Goal: Task Accomplishment & Management: Complete application form

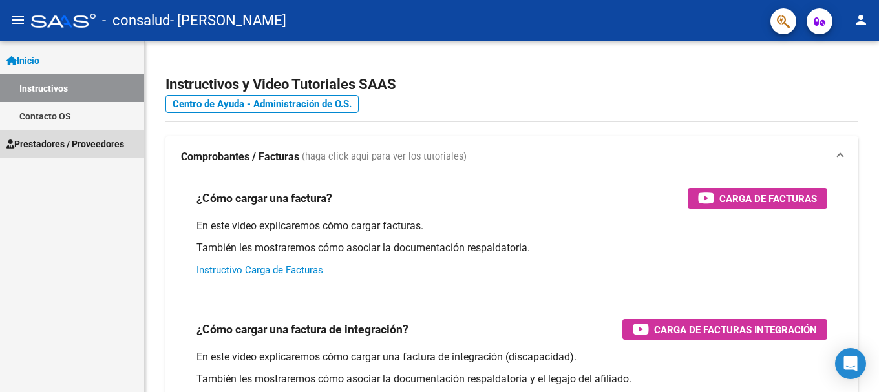
click at [37, 149] on span "Prestadores / Proveedores" at bounding box center [65, 144] width 118 height 14
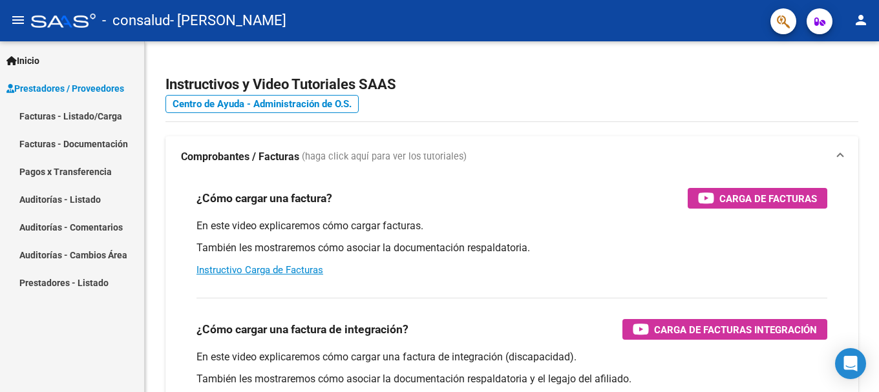
click at [48, 112] on link "Facturas - Listado/Carga" at bounding box center [72, 116] width 144 height 28
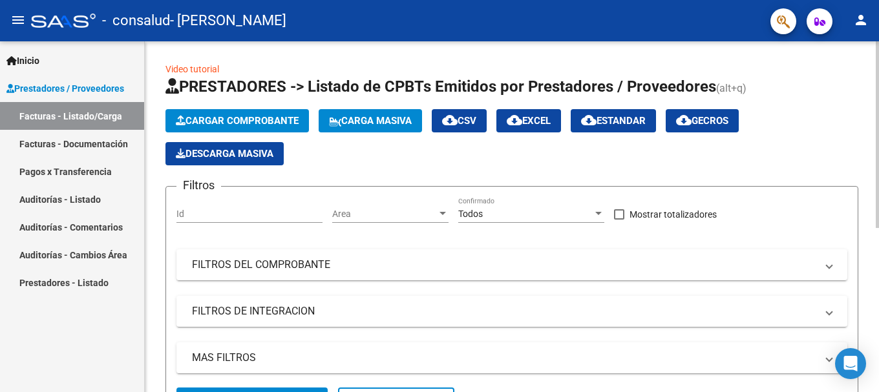
click at [238, 122] on span "Cargar Comprobante" at bounding box center [237, 121] width 123 height 12
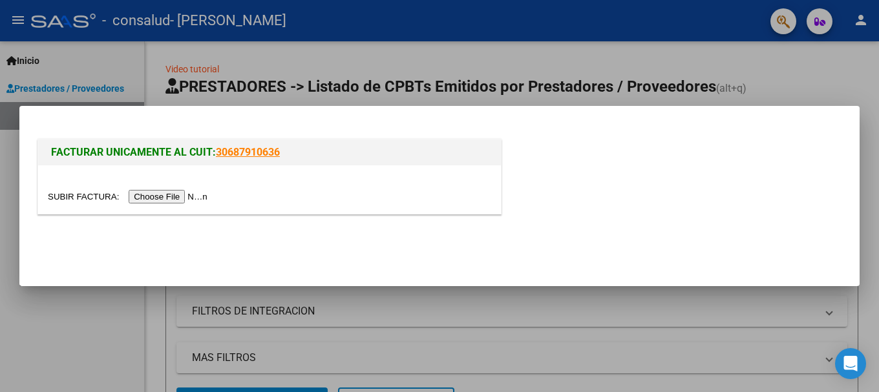
click at [173, 198] on input "file" at bounding box center [129, 197] width 163 height 14
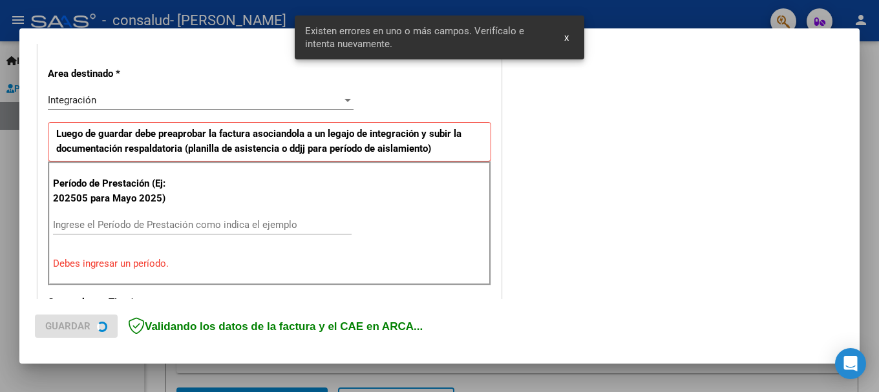
scroll to position [298, 0]
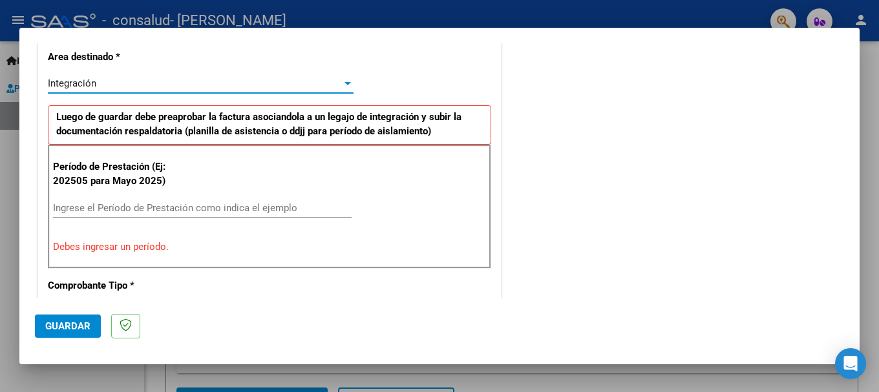
click at [337, 84] on div "Integración" at bounding box center [195, 84] width 294 height 12
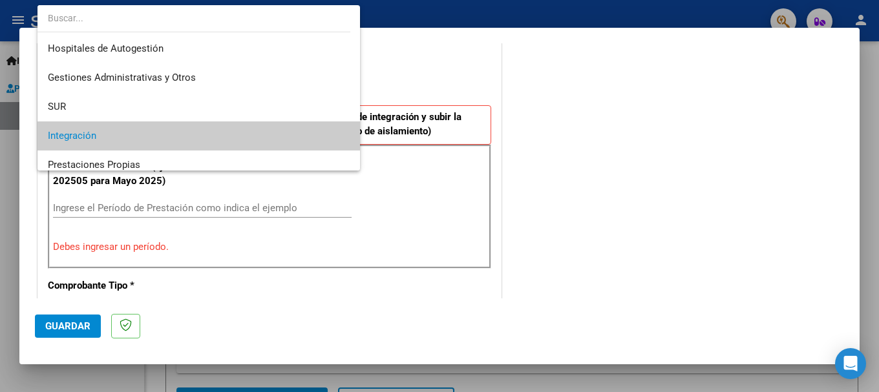
scroll to position [53, 0]
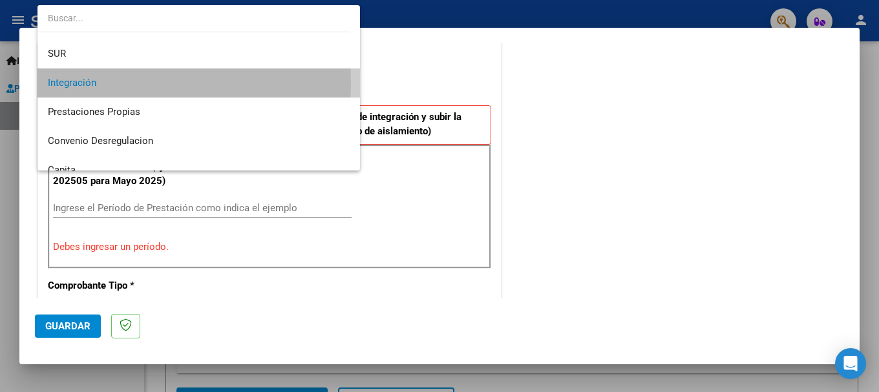
click at [117, 82] on span "Integración" at bounding box center [199, 82] width 302 height 29
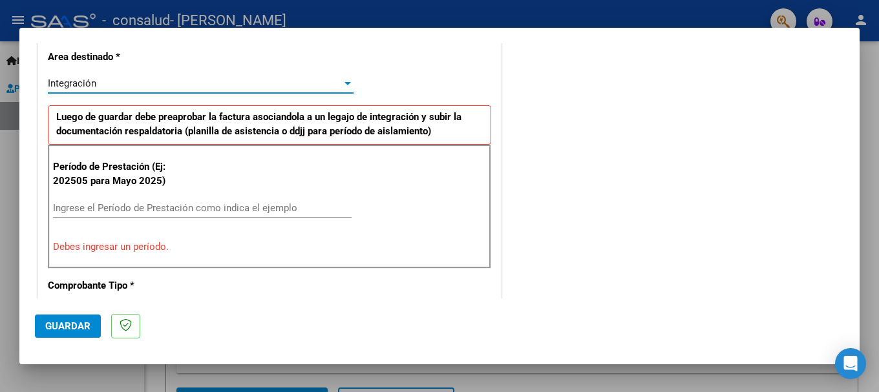
click at [117, 82] on div "Integración" at bounding box center [195, 84] width 294 height 12
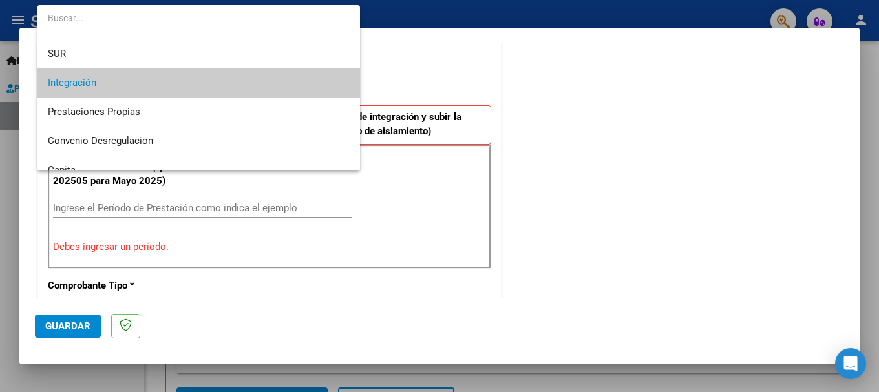
click at [94, 212] on div at bounding box center [439, 196] width 879 height 392
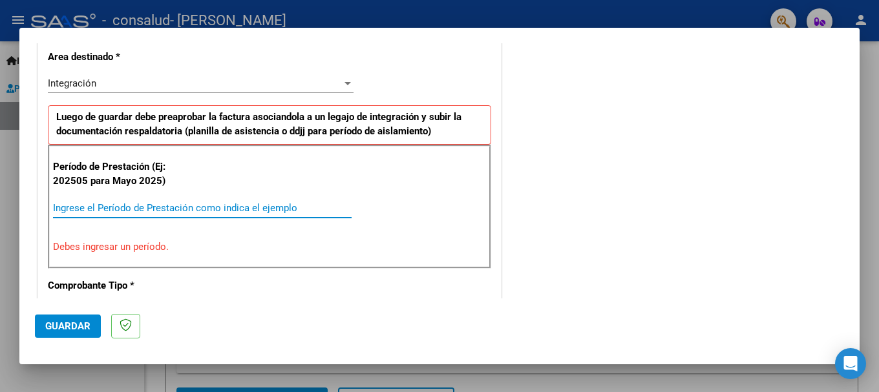
click at [78, 210] on input "Ingrese el Período de Prestación como indica el ejemplo" at bounding box center [202, 208] width 298 height 12
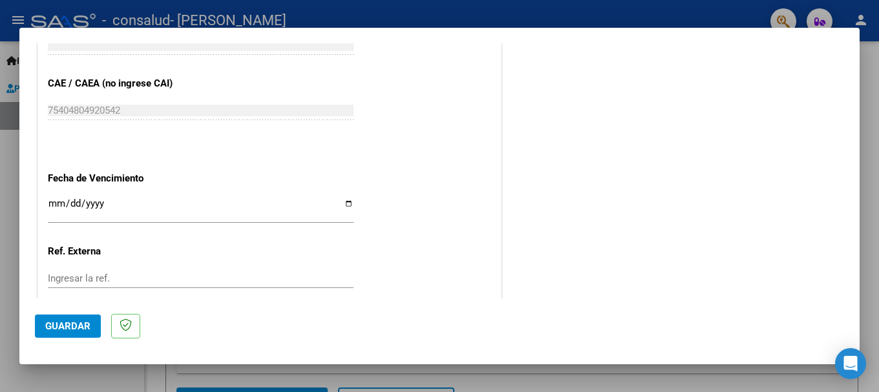
scroll to position [815, 0]
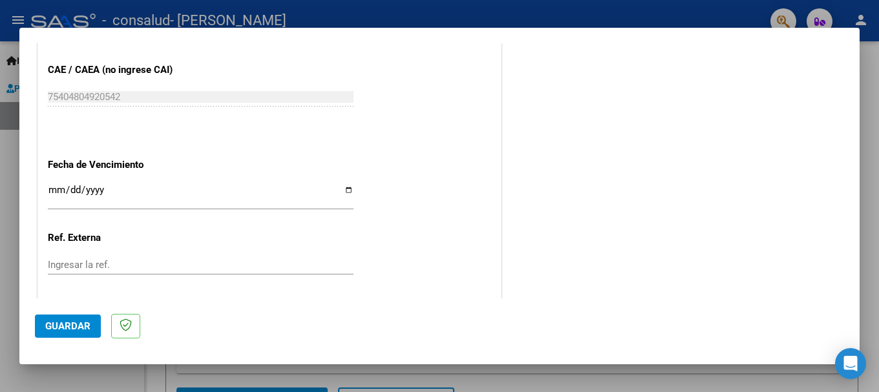
type input "202509"
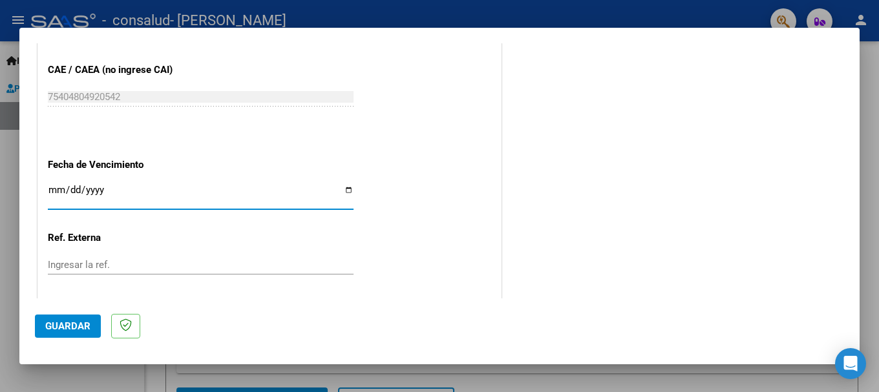
click at [52, 195] on input "Ingresar la fecha" at bounding box center [201, 195] width 306 height 21
type input "[DATE]"
click at [61, 265] on input "Ingresar la ref." at bounding box center [201, 265] width 306 height 12
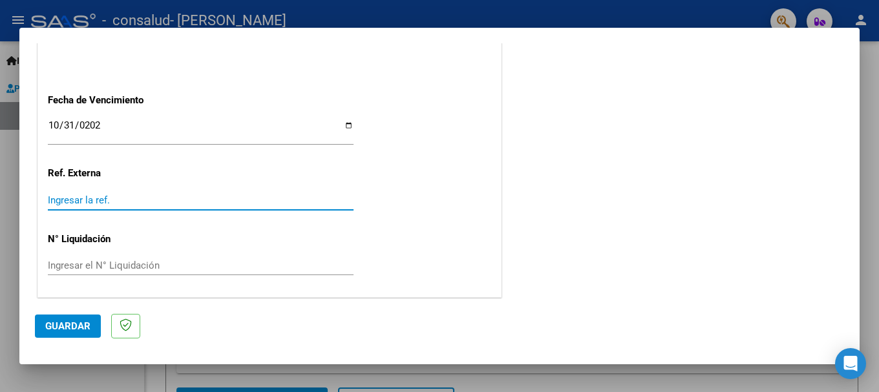
scroll to position [882, 0]
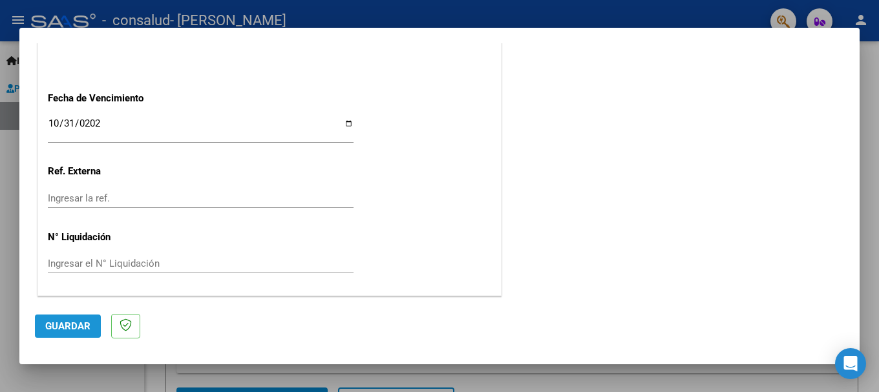
click at [52, 322] on span "Guardar" at bounding box center [67, 326] width 45 height 12
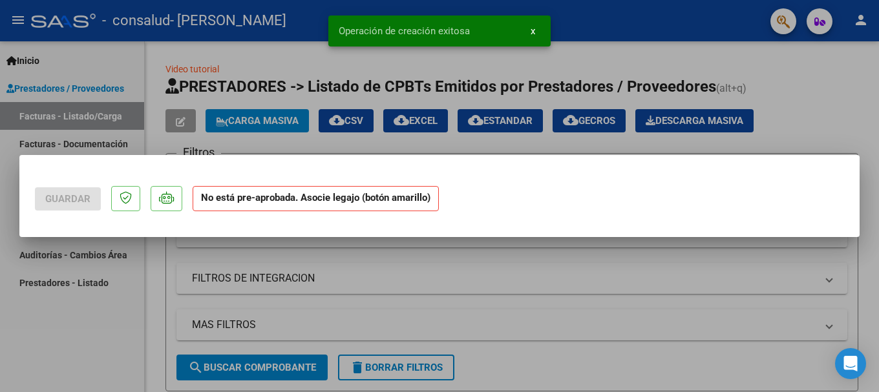
scroll to position [0, 0]
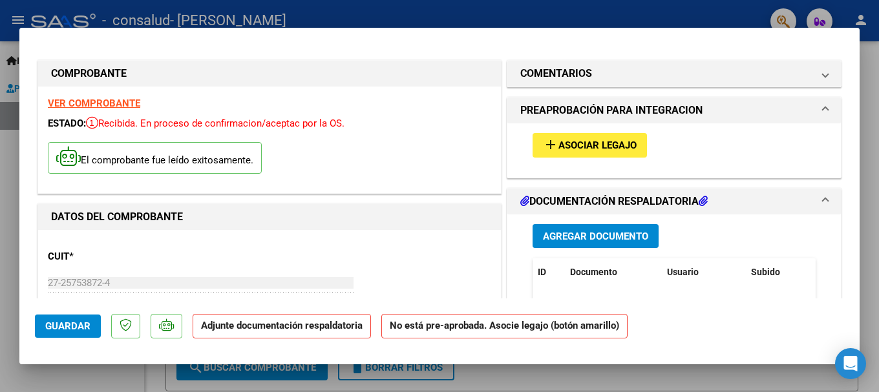
click at [576, 142] on span "Asociar Legajo" at bounding box center [597, 146] width 78 height 12
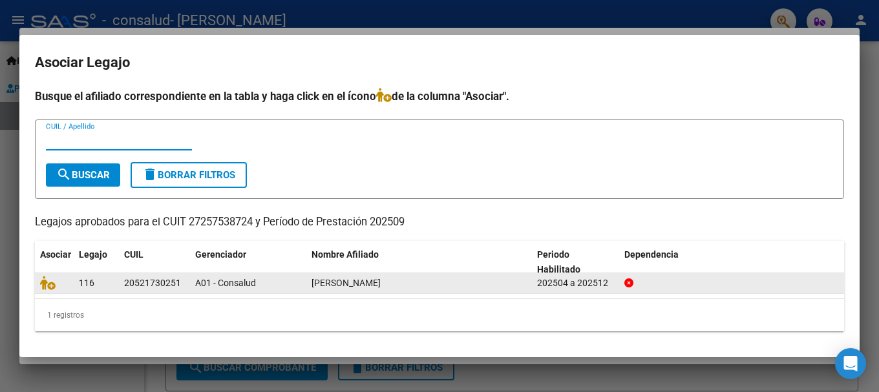
click at [167, 286] on div "20521730251" at bounding box center [152, 283] width 57 height 15
click at [381, 288] on span "[PERSON_NAME]" at bounding box center [345, 283] width 69 height 10
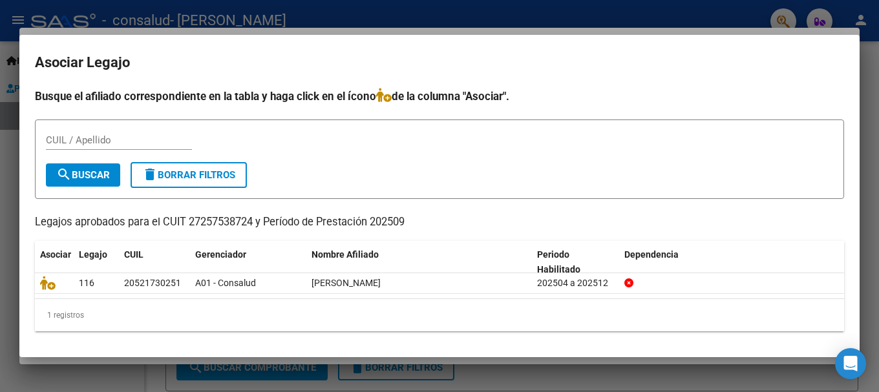
click at [79, 169] on span "search Buscar" at bounding box center [83, 175] width 54 height 12
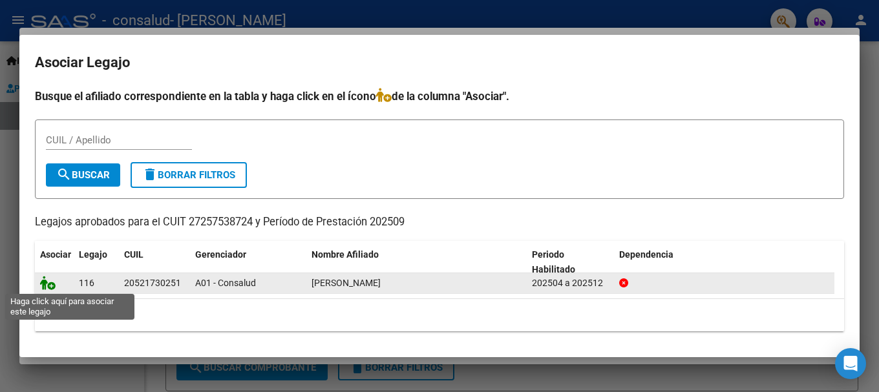
click at [45, 285] on icon at bounding box center [48, 283] width 16 height 14
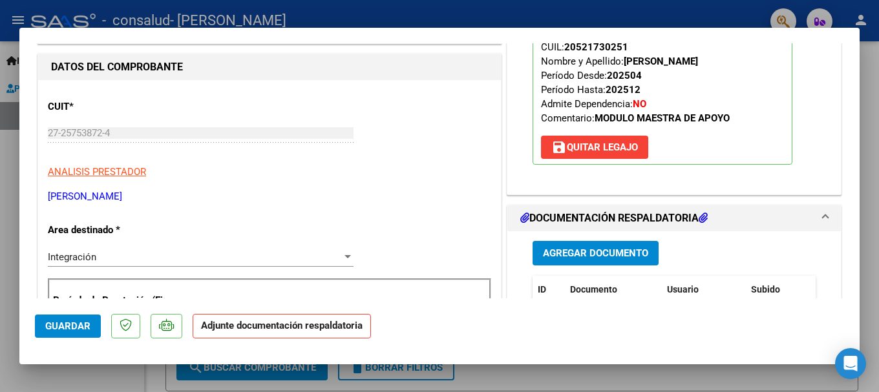
scroll to position [194, 0]
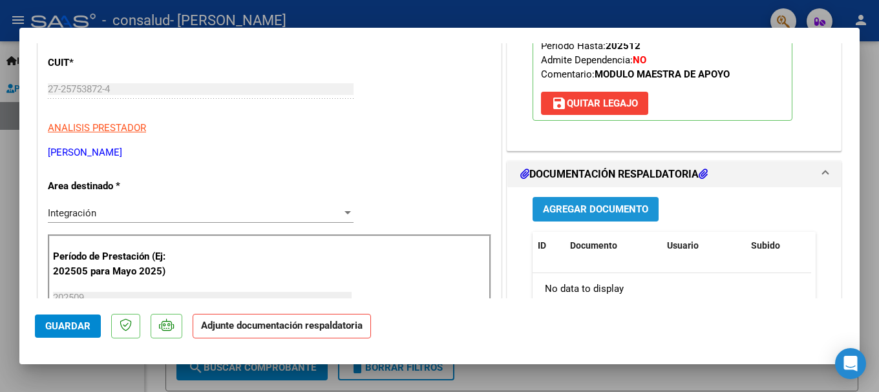
click at [576, 205] on span "Agregar Documento" at bounding box center [595, 210] width 105 height 12
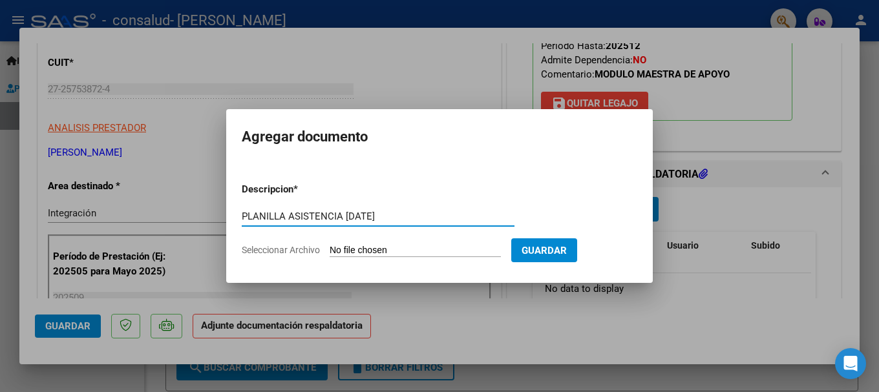
type input "PLANILLA ASISTENCIA [DATE]"
click at [299, 247] on span "Seleccionar Archivo" at bounding box center [281, 250] width 78 height 10
click at [330, 247] on input "Seleccionar Archivo" at bounding box center [415, 251] width 171 height 12
type input "C:\fakepath\PLANILLA DE ASISTENCIA [DATE].pdf"
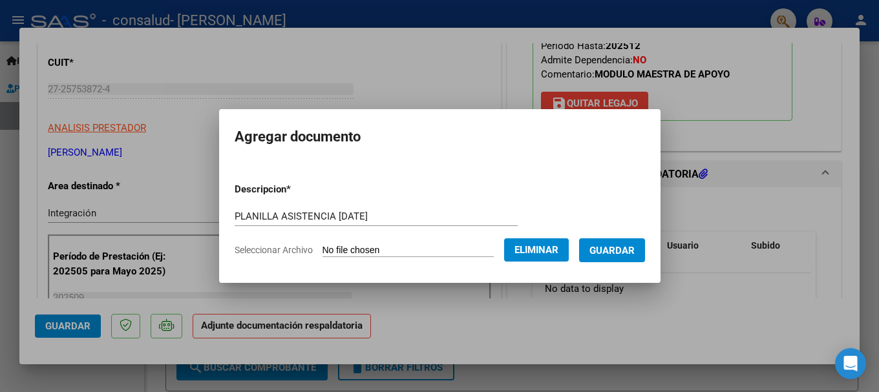
click at [629, 248] on span "Guardar" at bounding box center [611, 251] width 45 height 12
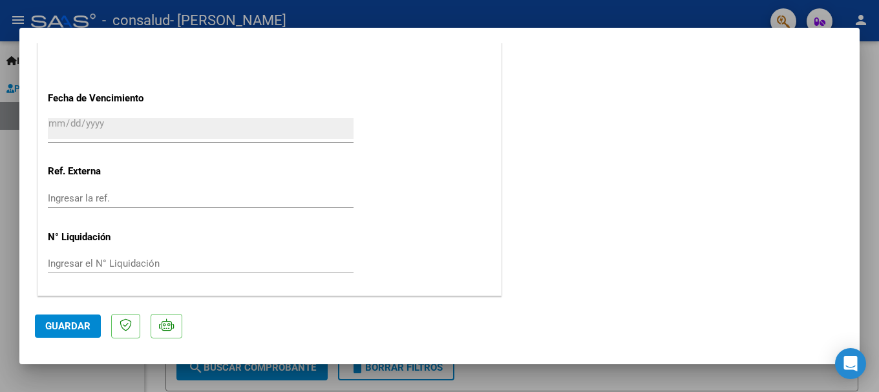
scroll to position [837, 0]
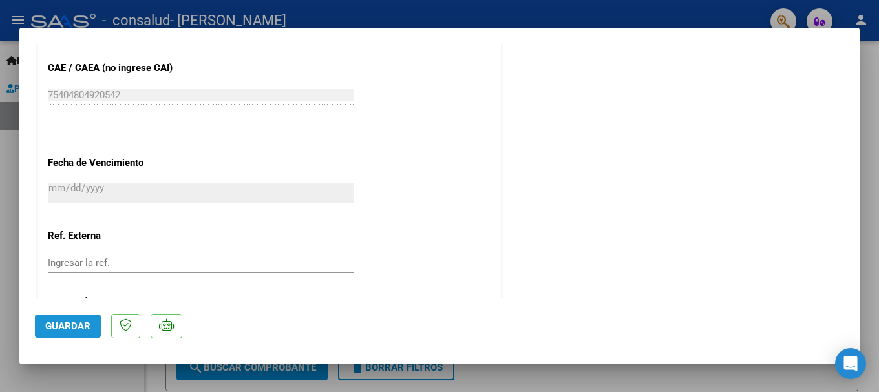
click at [68, 324] on span "Guardar" at bounding box center [67, 326] width 45 height 12
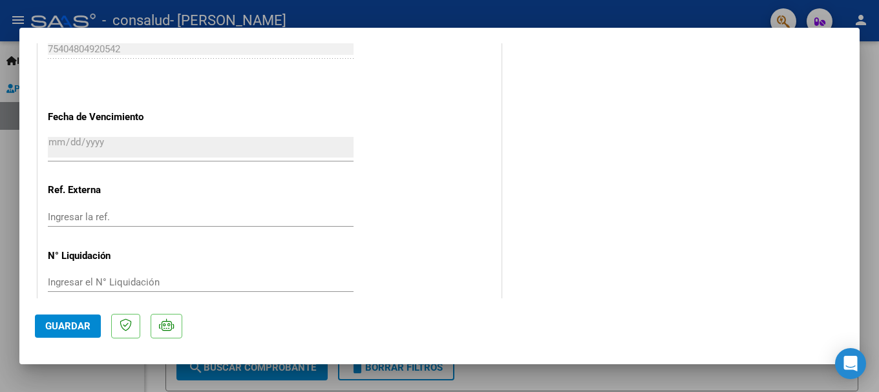
scroll to position [901, 0]
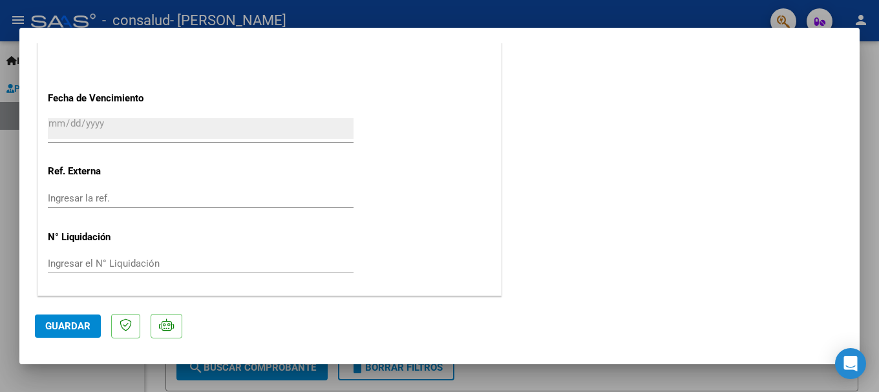
click at [57, 370] on div at bounding box center [439, 196] width 879 height 392
type input "$ 0,00"
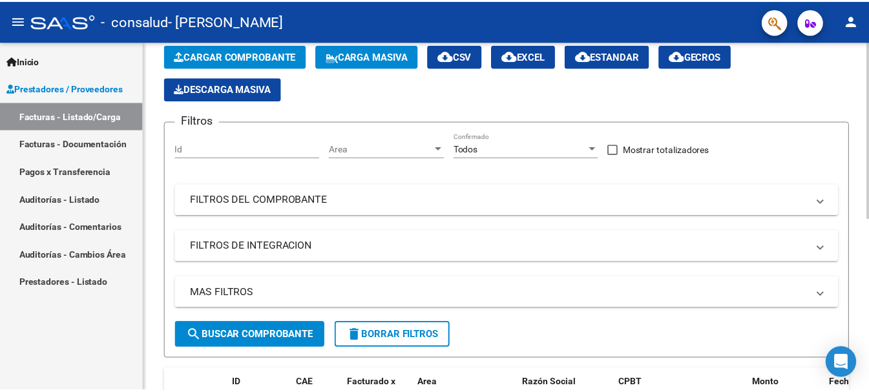
scroll to position [0, 0]
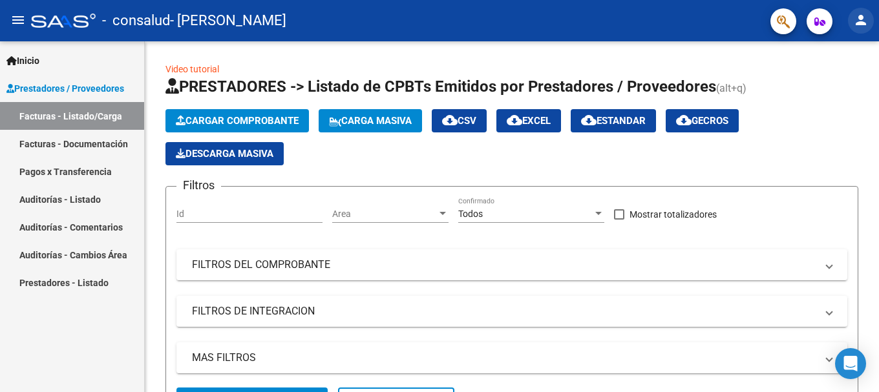
click at [859, 11] on button "person" at bounding box center [861, 21] width 26 height 26
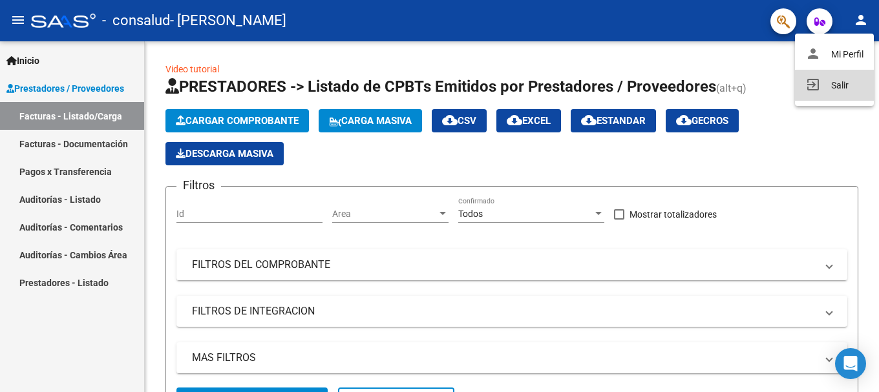
click at [824, 86] on button "exit_to_app Salir" at bounding box center [834, 85] width 79 height 31
